Goal: Use online tool/utility

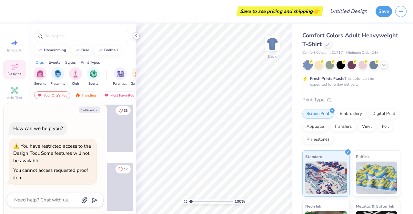
click at [136, 36] on icon at bounding box center [135, 35] width 5 height 5
type textarea "x"
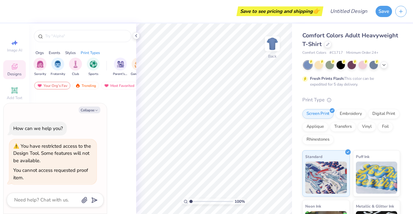
type textarea "x"
